Goal: Obtain resource: Download file/media

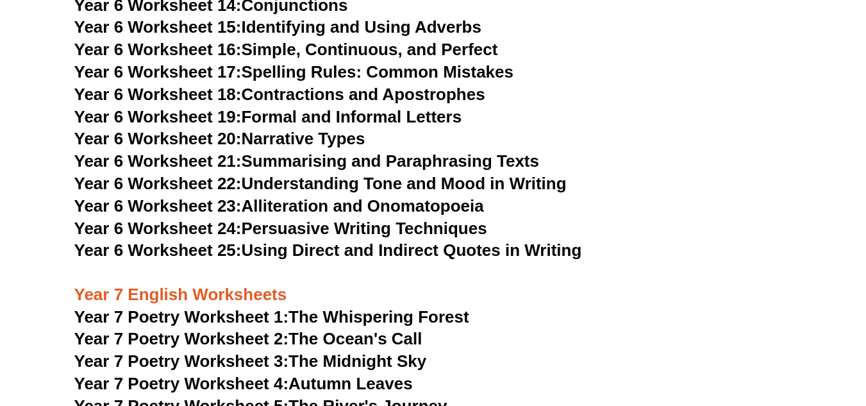
scroll to position [7481, 0]
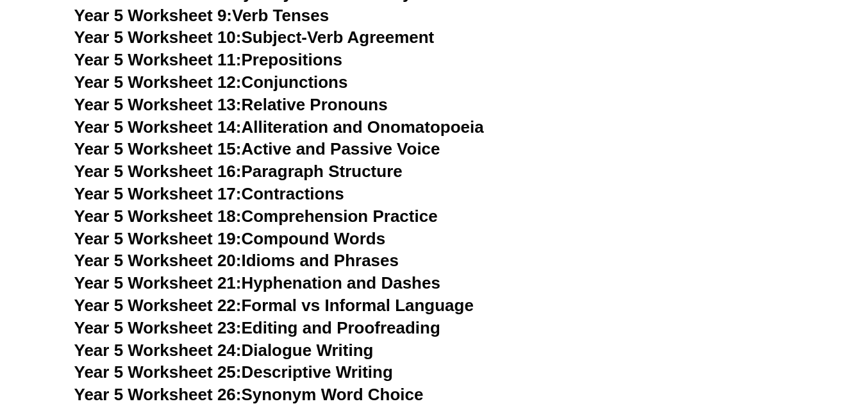
scroll to position [6333, 0]
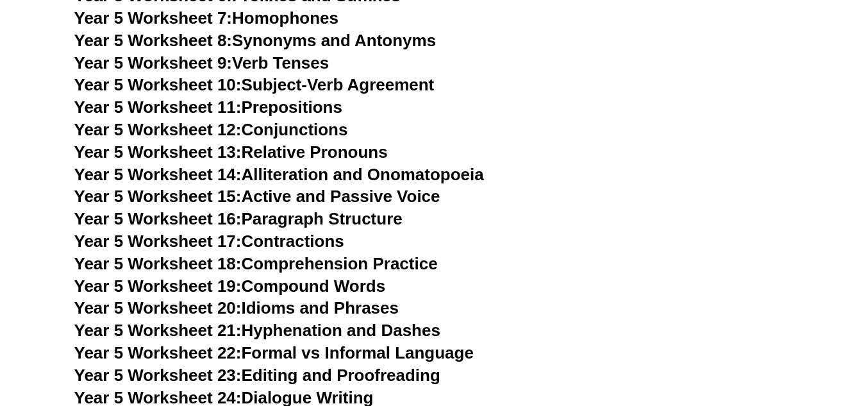
click at [668, 241] on h3 "Year 5 Worksheet 17: Contractions" at bounding box center [433, 242] width 718 height 22
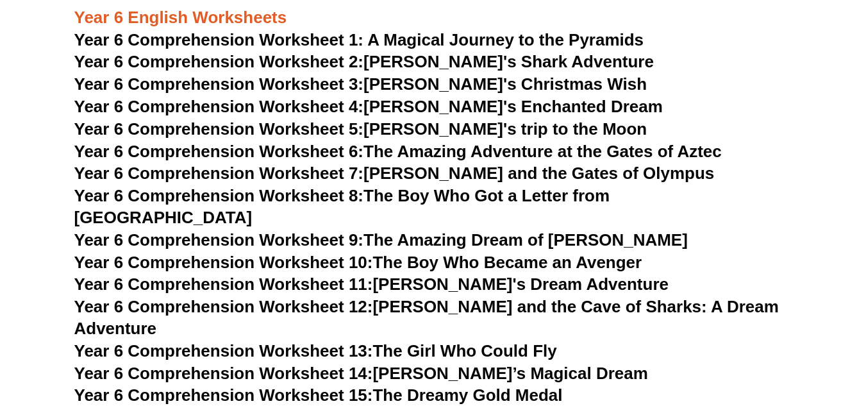
scroll to position [6825, 0]
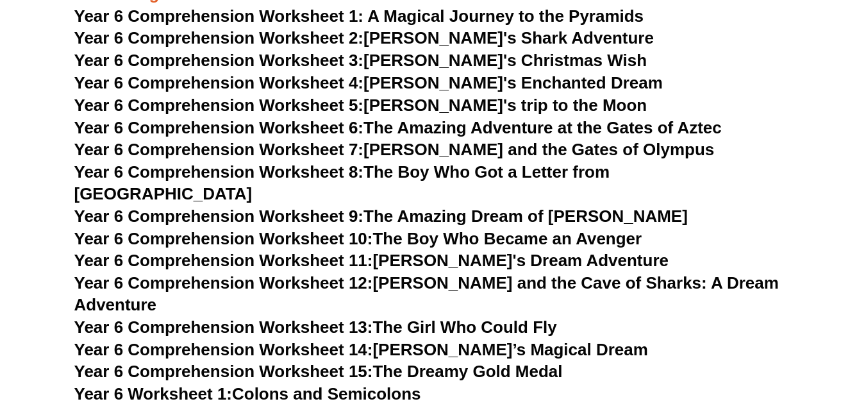
click at [281, 105] on span "Year 6 Comprehension Worksheet 5:" at bounding box center [219, 105] width 290 height 19
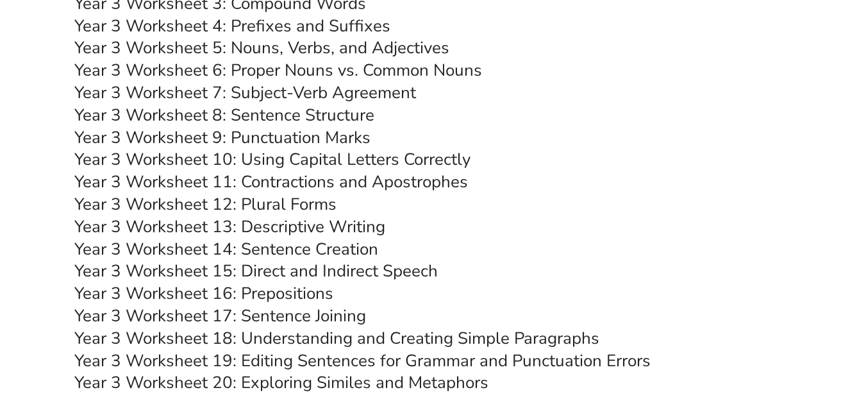
scroll to position [4515, 0]
